Goal: Find specific page/section: Find specific page/section

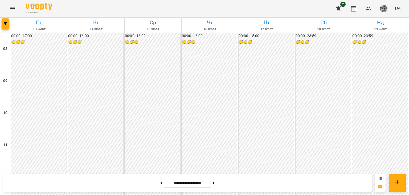
scroll to position [310, 0]
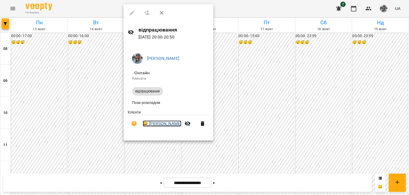
click at [179, 126] on link "😀 [PERSON_NAME]" at bounding box center [162, 123] width 39 height 6
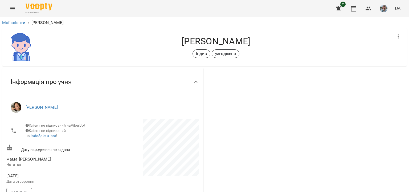
scroll to position [27, 0]
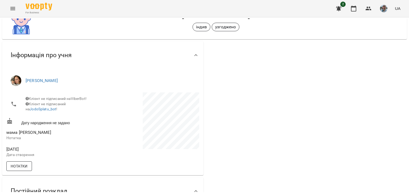
click at [22, 169] on span "Нотатки" at bounding box center [19, 166] width 17 height 6
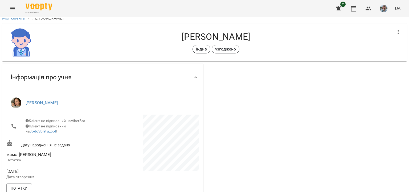
scroll to position [0, 0]
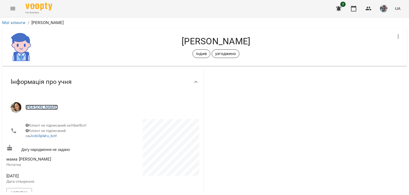
click at [30, 108] on link "[PERSON_NAME]" at bounding box center [42, 107] width 32 height 5
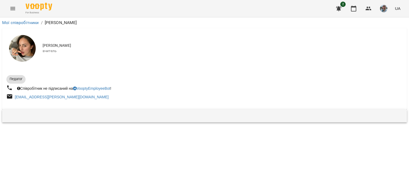
click at [24, 43] on img at bounding box center [22, 48] width 27 height 27
